Goal: Find specific page/section: Find specific page/section

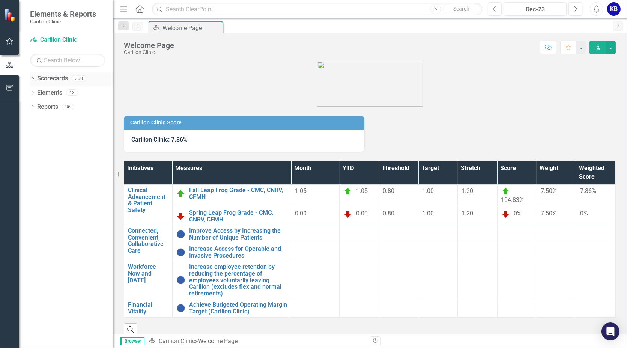
click at [35, 80] on icon "Dropdown" at bounding box center [32, 79] width 5 height 4
click at [36, 93] on icon "Dropdown" at bounding box center [37, 92] width 6 height 5
click at [57, 107] on link "Department of FCM" at bounding box center [81, 107] width 64 height 9
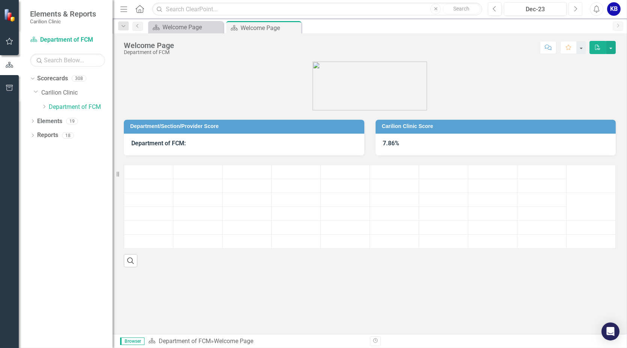
click at [574, 11] on icon "Next" at bounding box center [575, 9] width 4 height 7
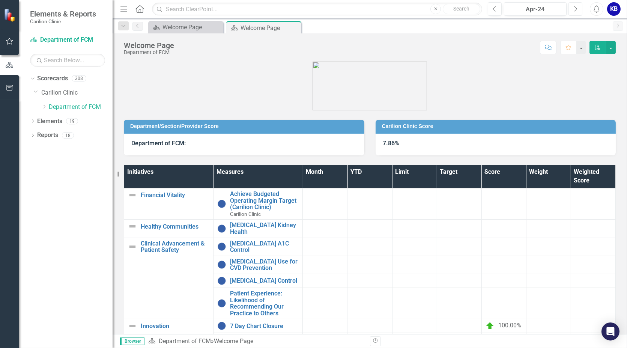
click at [574, 11] on icon "Next" at bounding box center [575, 9] width 4 height 7
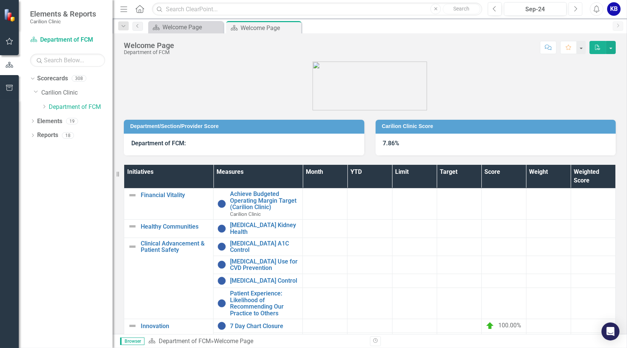
click at [574, 11] on icon "Next" at bounding box center [575, 9] width 4 height 7
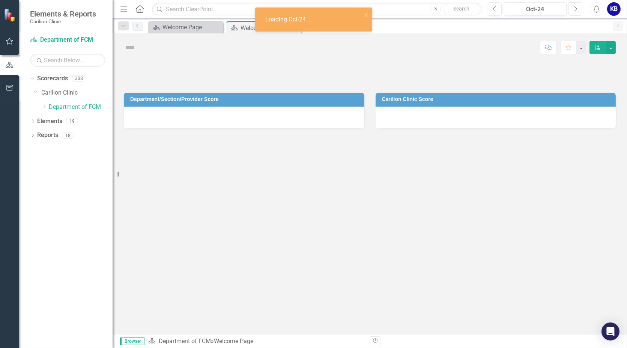
click at [574, 11] on icon "Next" at bounding box center [575, 9] width 4 height 7
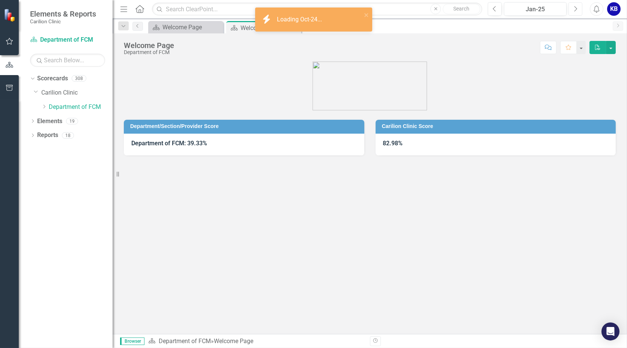
click at [574, 11] on icon "Next" at bounding box center [575, 9] width 4 height 7
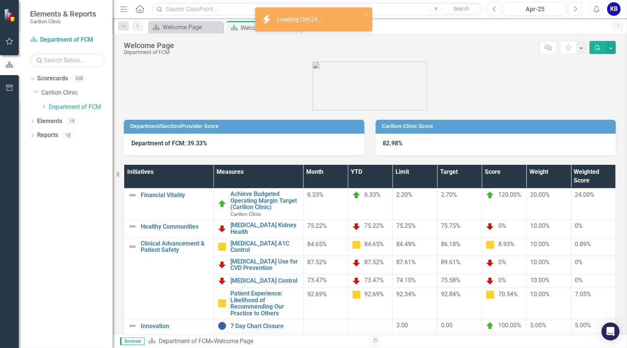
click at [574, 11] on icon "Next" at bounding box center [575, 9] width 4 height 7
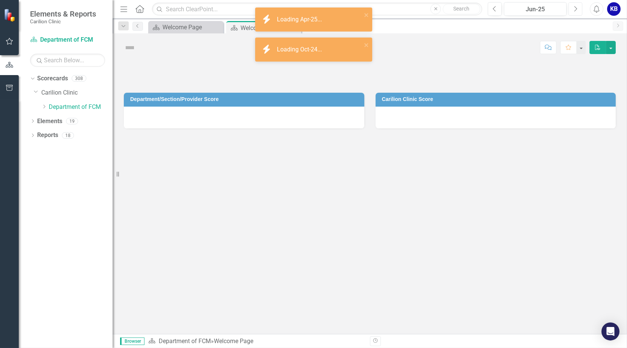
click at [574, 11] on icon "Next" at bounding box center [575, 9] width 4 height 7
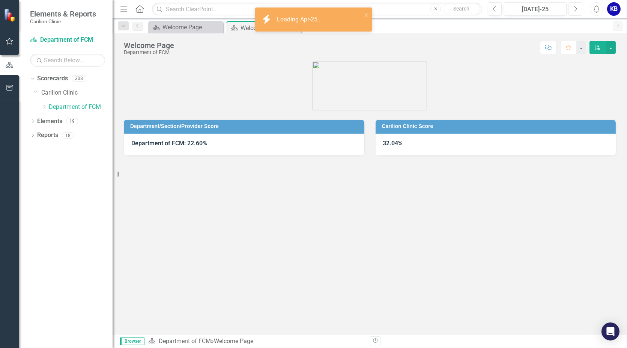
click at [574, 11] on icon "Next" at bounding box center [575, 9] width 4 height 7
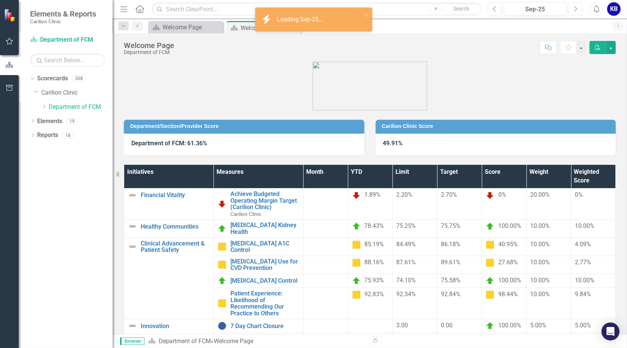
click at [574, 11] on icon "Next" at bounding box center [575, 9] width 4 height 7
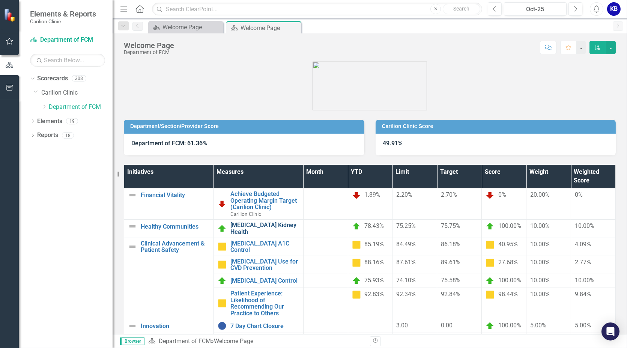
click at [263, 225] on link "[MEDICAL_DATA] Kidney Health" at bounding box center [264, 228] width 69 height 13
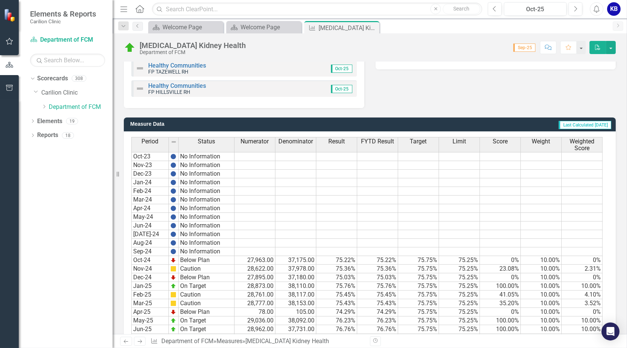
scroll to position [221, 0]
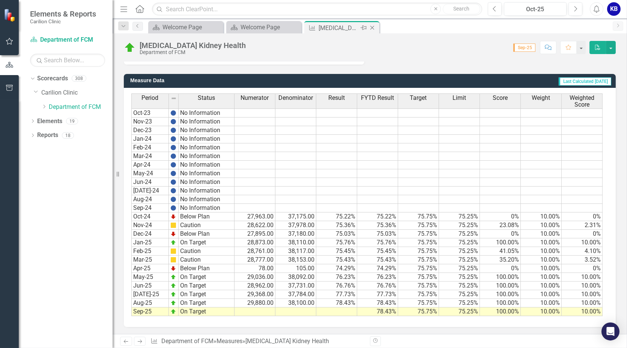
click at [372, 29] on icon "Close" at bounding box center [372, 28] width 8 height 6
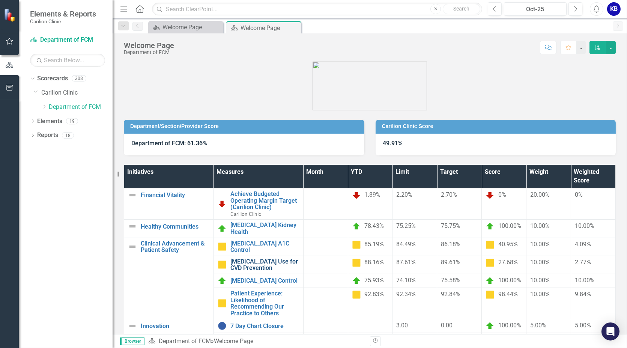
click at [241, 259] on link "[MEDICAL_DATA] Use for CVD Prevention" at bounding box center [264, 264] width 69 height 13
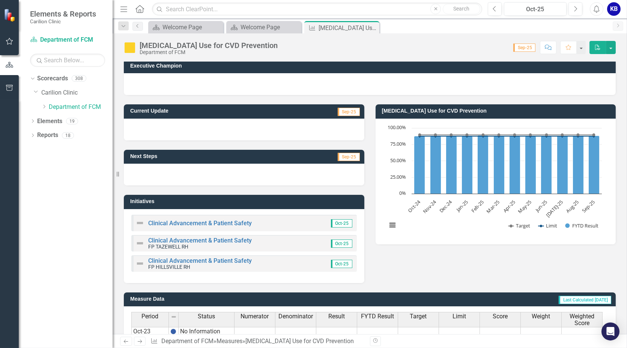
scroll to position [2, 0]
